Goal: Information Seeking & Learning: Learn about a topic

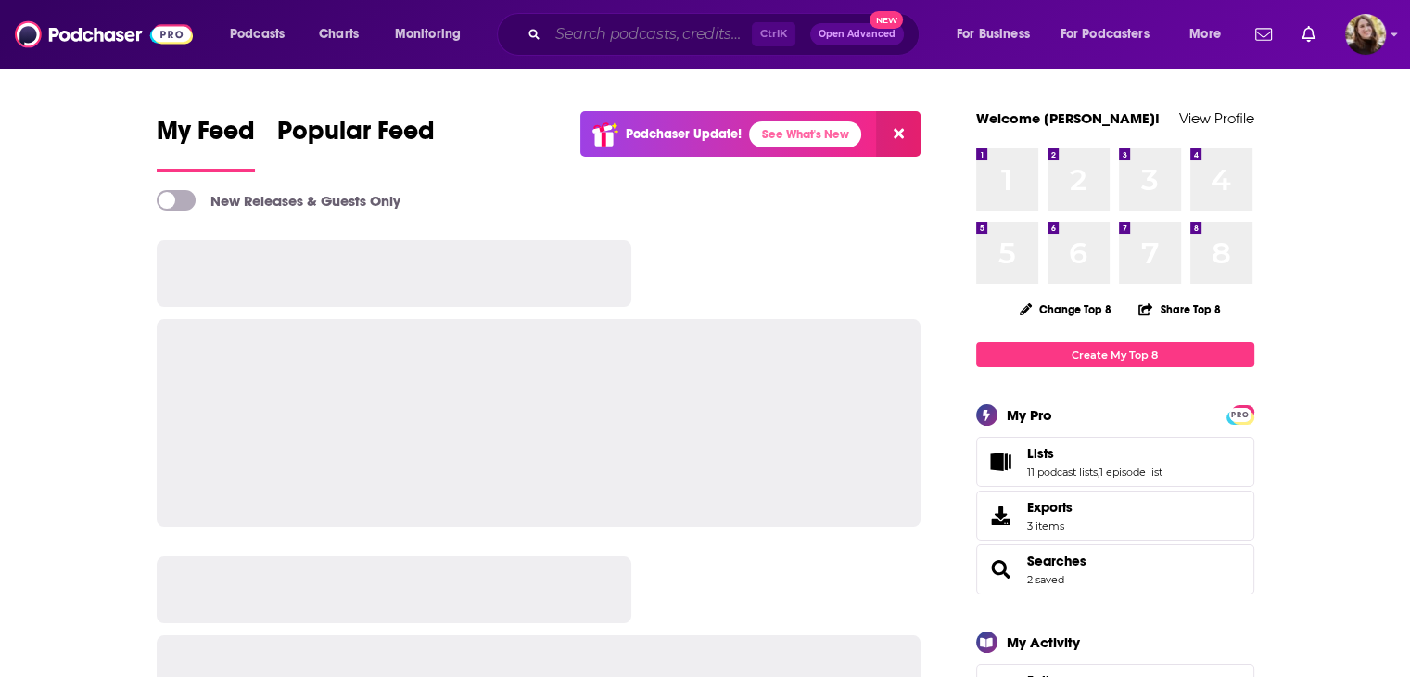
click at [673, 29] on input "Search podcasts, credits, & more..." at bounding box center [650, 34] width 204 height 30
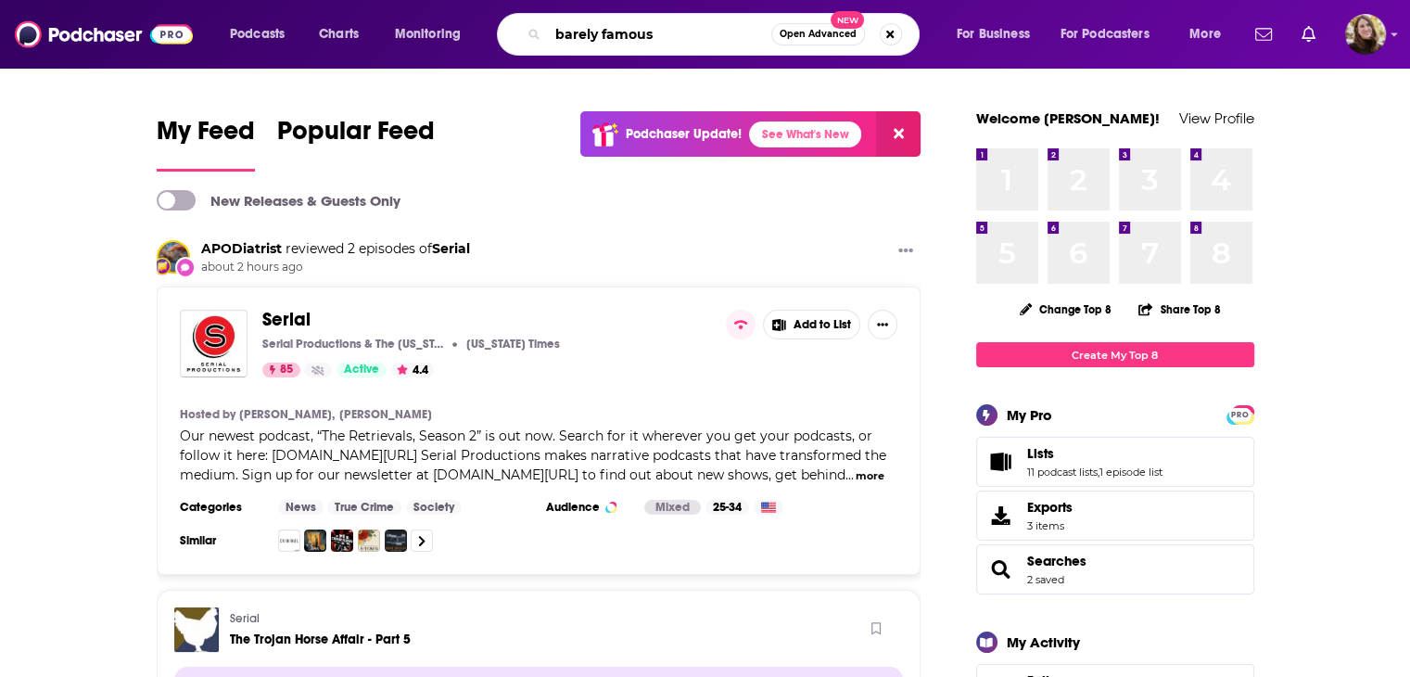
type input "barely famous"
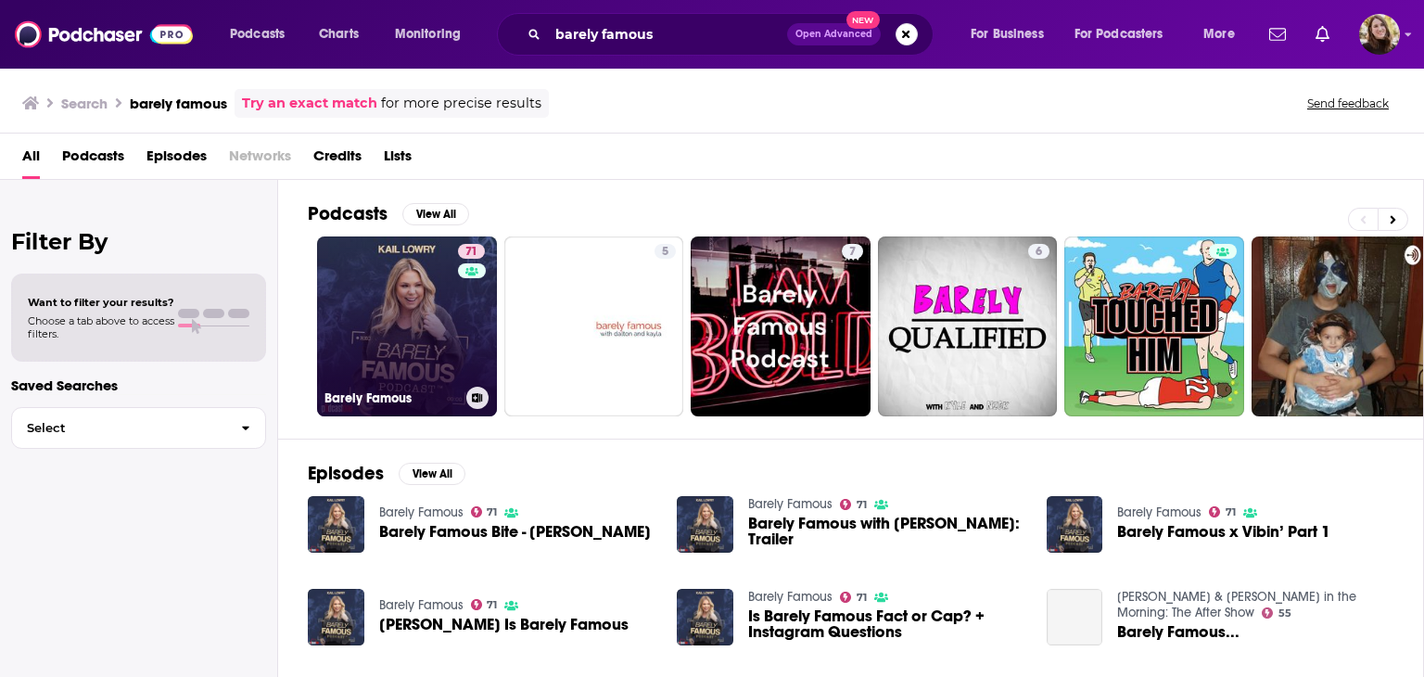
click at [440, 327] on link "71 Barely Famous" at bounding box center [407, 326] width 180 height 180
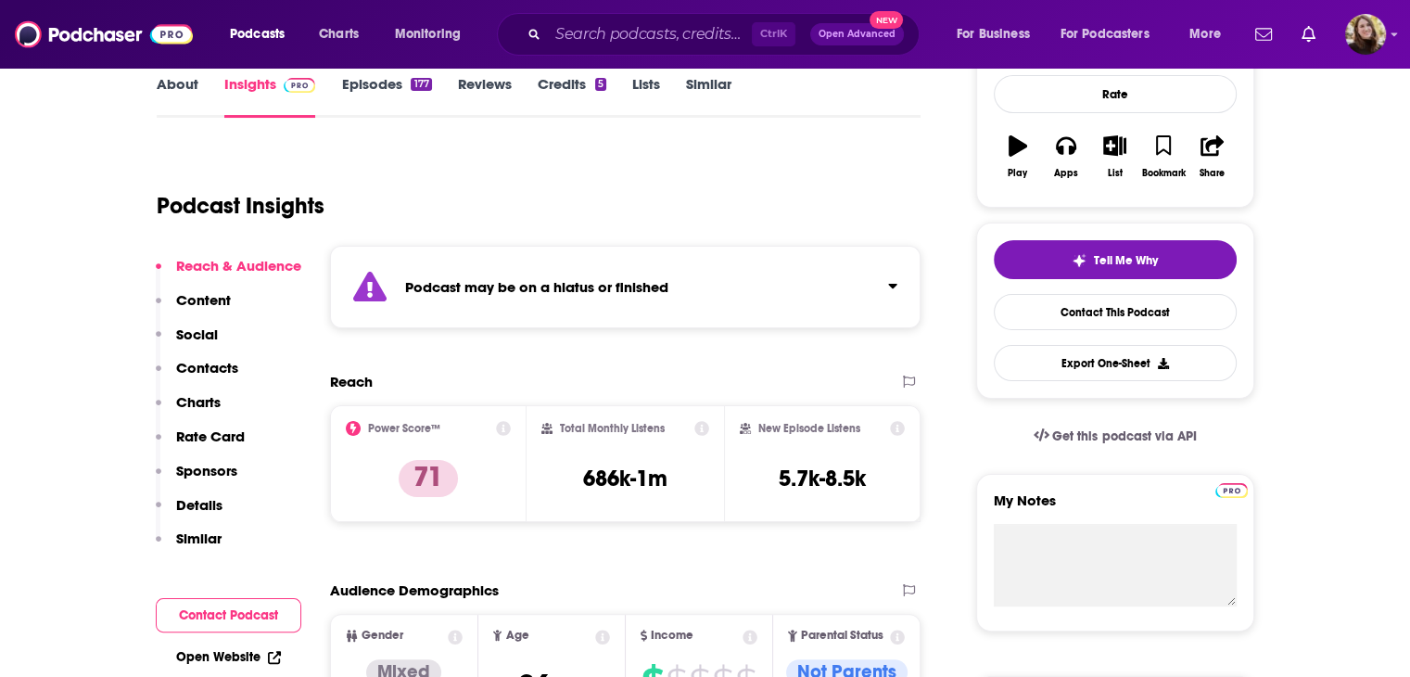
scroll to position [185, 0]
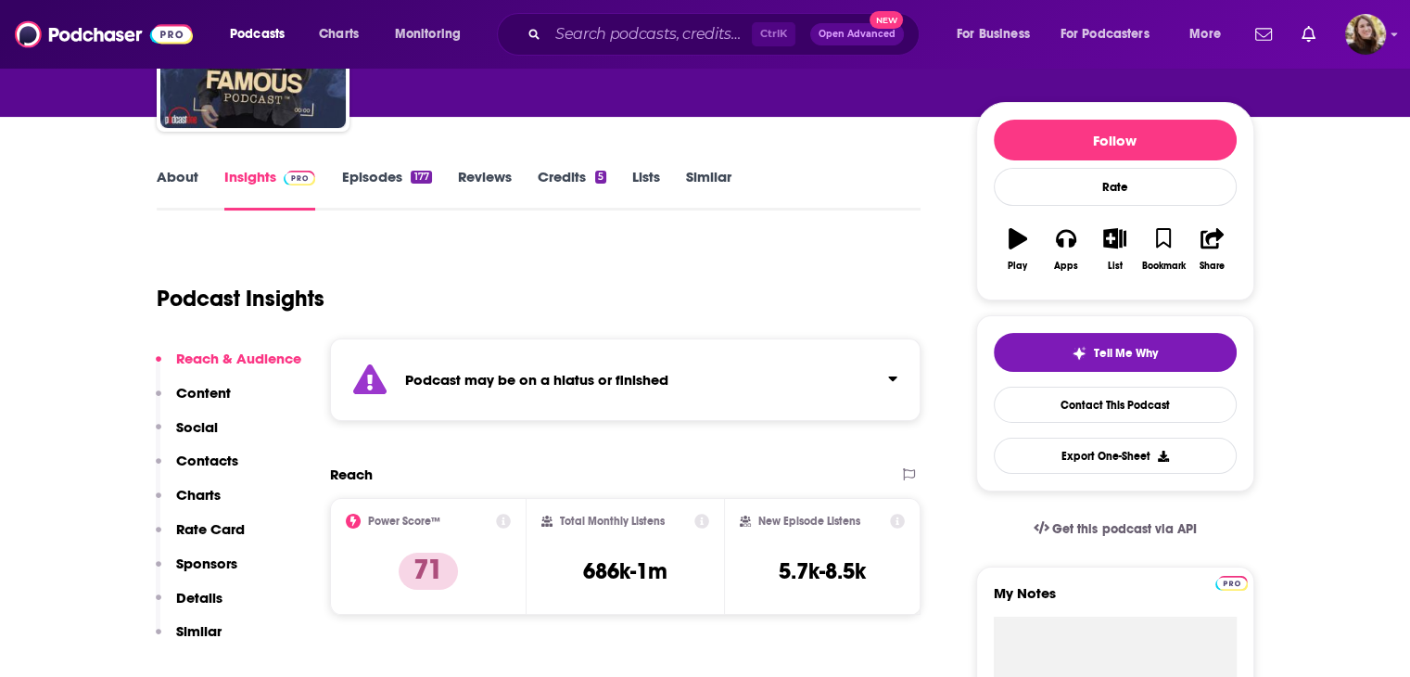
click at [198, 165] on div "About Insights Episodes 177 Reviews Credits 5 Lists Similar" at bounding box center [539, 187] width 765 height 45
click at [193, 178] on link "About" at bounding box center [178, 189] width 42 height 43
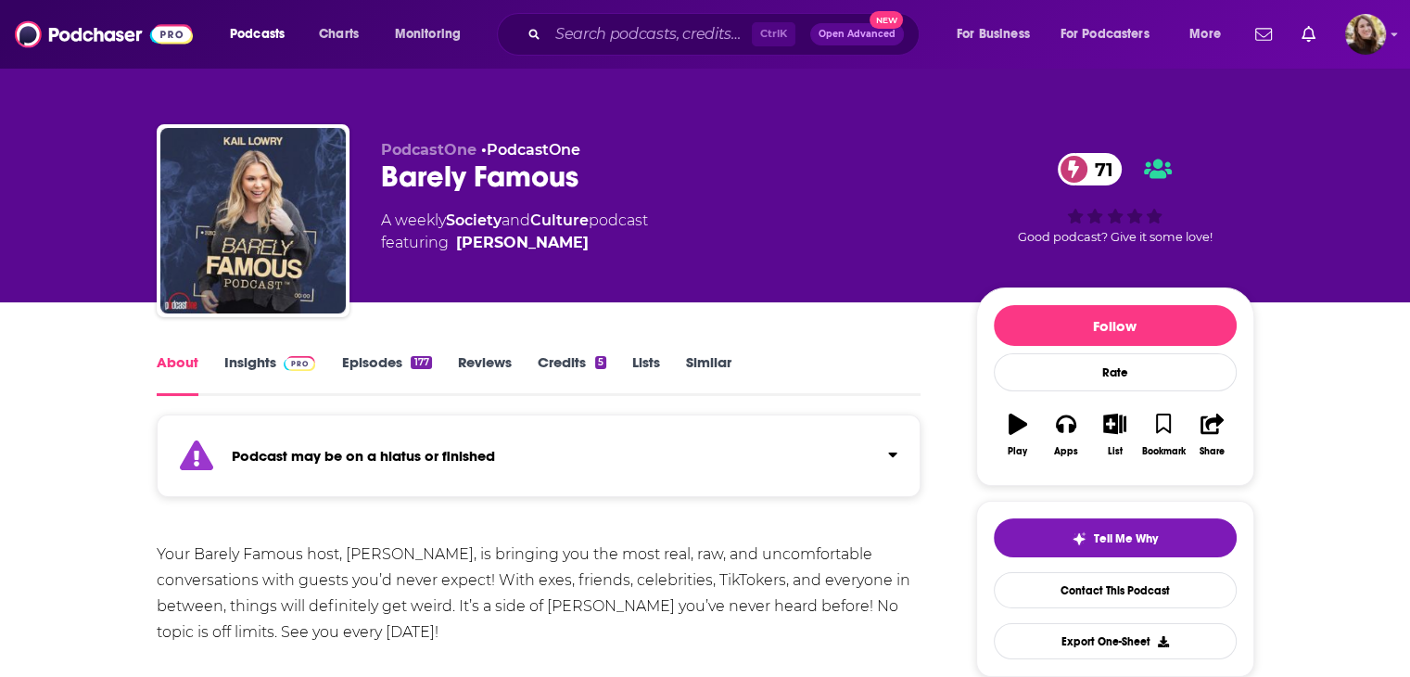
drag, startPoint x: 19, startPoint y: 379, endPoint x: 57, endPoint y: 317, distance: 72.8
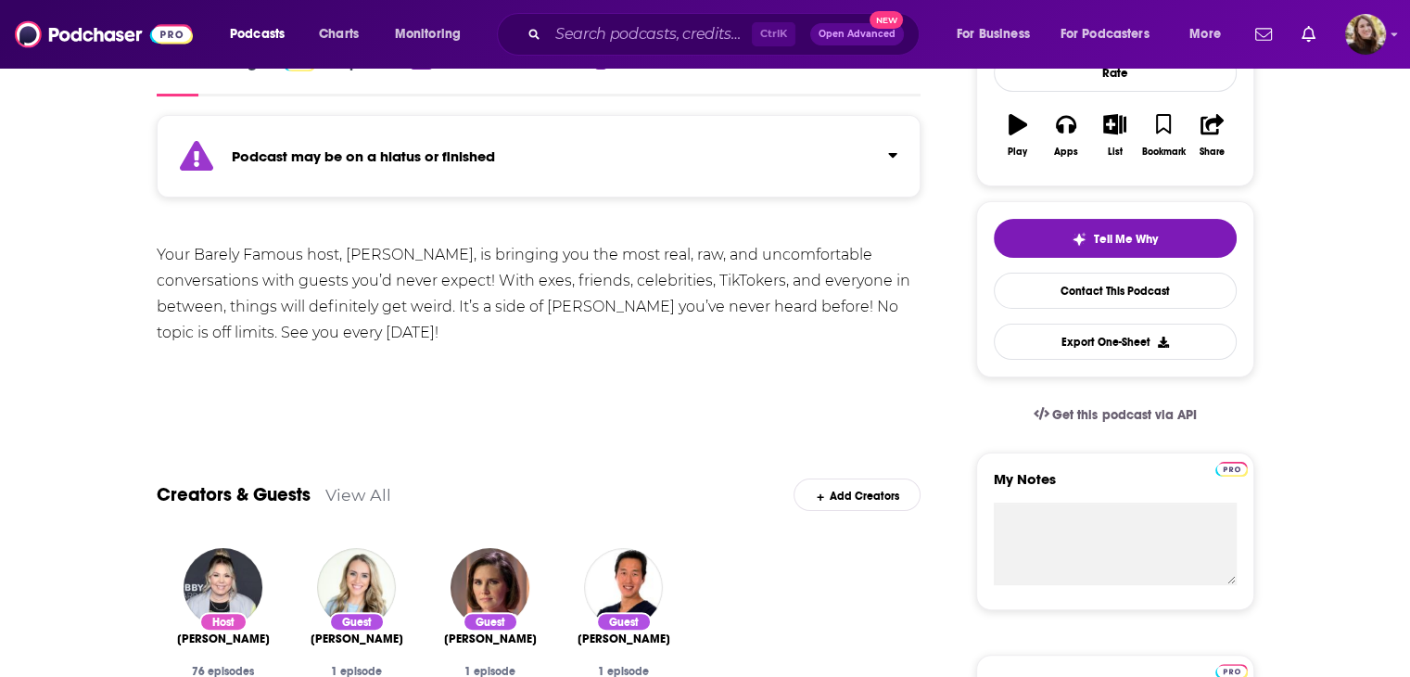
scroll to position [464, 0]
